Goal: Entertainment & Leisure: Browse casually

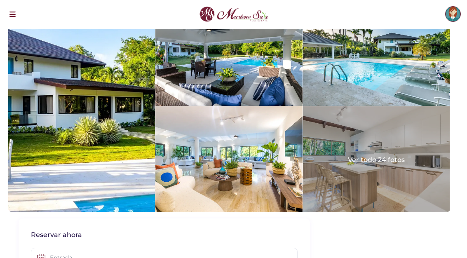
click at [411, 175] on div at bounding box center [376, 159] width 147 height 106
click at [352, 175] on div at bounding box center [376, 159] width 147 height 106
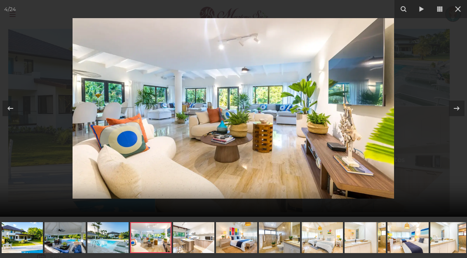
click at [460, 11] on icon at bounding box center [458, 9] width 6 height 6
